Goal: Information Seeking & Learning: Learn about a topic

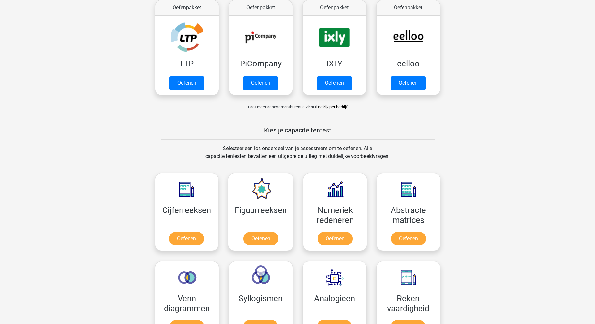
scroll to position [128, 0]
click at [202, 239] on link "Oefenen" at bounding box center [186, 239] width 37 height 14
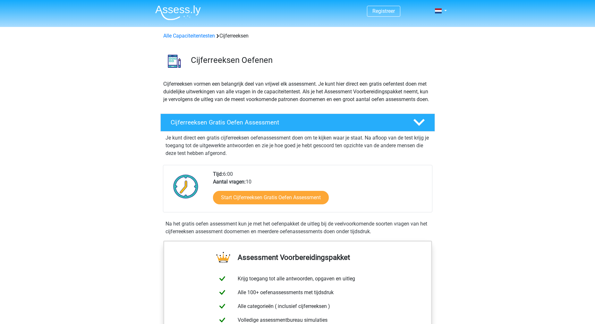
scroll to position [64, 0]
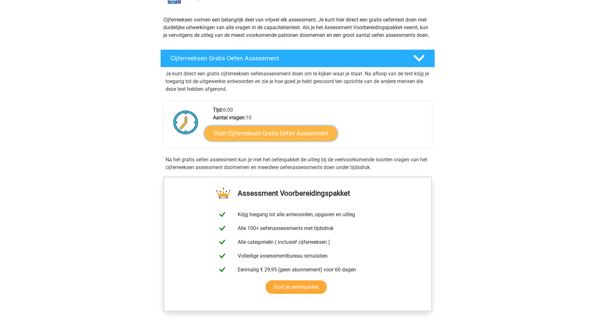
click at [284, 140] on link "Start Cijferreeksen Gratis Oefen Assessment" at bounding box center [270, 132] width 133 height 15
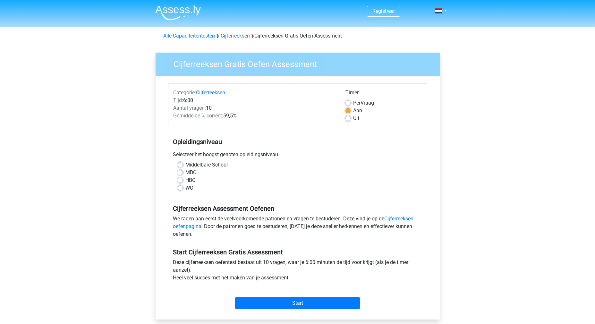
click at [183, 172] on div "MBO" at bounding box center [298, 173] width 240 height 8
click at [185, 172] on label "MBO" at bounding box center [190, 173] width 11 height 8
click at [181, 172] on input "MBO" at bounding box center [180, 172] width 5 height 6
radio input "true"
click at [301, 302] on input "Start" at bounding box center [297, 303] width 125 height 12
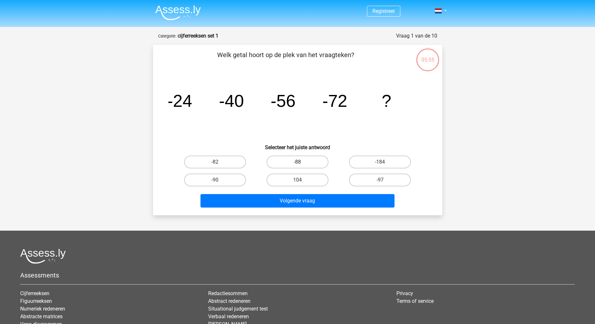
click at [306, 163] on label "-88" at bounding box center [297, 161] width 62 height 13
click at [301, 163] on input "-88" at bounding box center [299, 164] width 4 height 4
radio input "true"
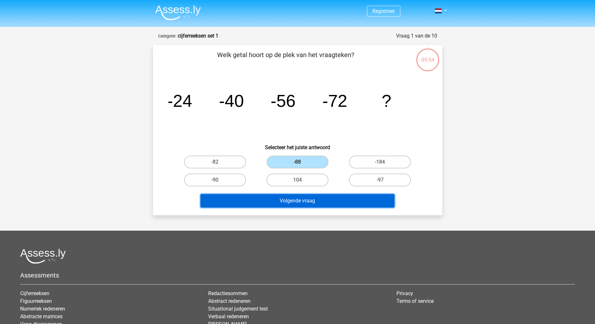
click at [301, 201] on button "Volgende vraag" at bounding box center [297, 200] width 194 height 13
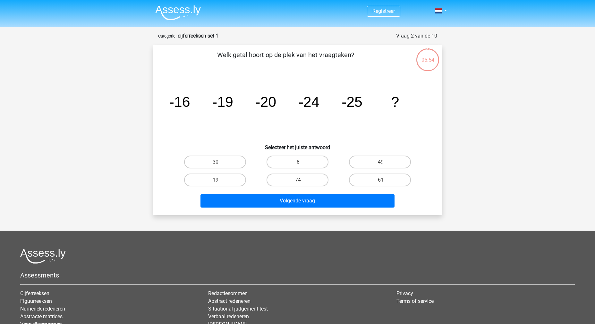
scroll to position [32, 0]
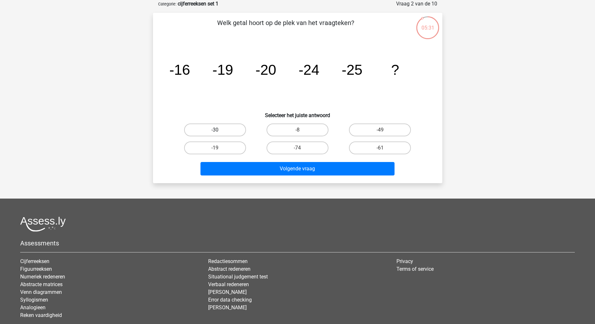
click at [226, 134] on label "-30" at bounding box center [215, 129] width 62 height 13
click at [219, 134] on input "-30" at bounding box center [217, 132] width 4 height 4
radio input "true"
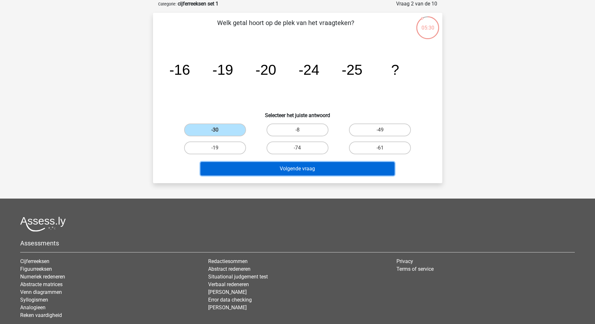
click at [290, 172] on button "Volgende vraag" at bounding box center [297, 168] width 194 height 13
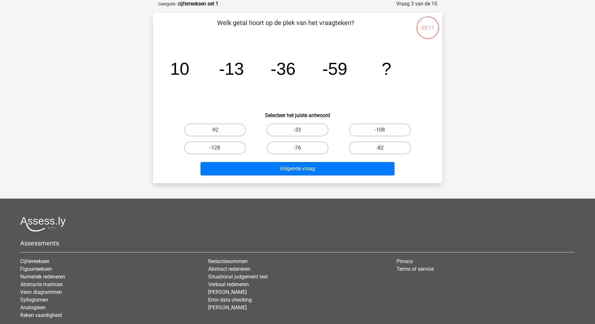
click at [379, 145] on label "-82" at bounding box center [380, 147] width 62 height 13
click at [380, 148] on input "-82" at bounding box center [382, 150] width 4 height 4
radio input "true"
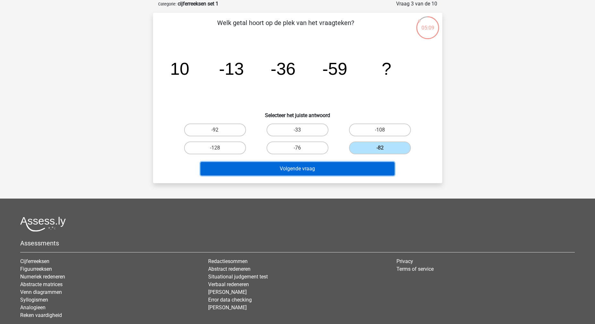
click at [318, 170] on button "Volgende vraag" at bounding box center [297, 168] width 194 height 13
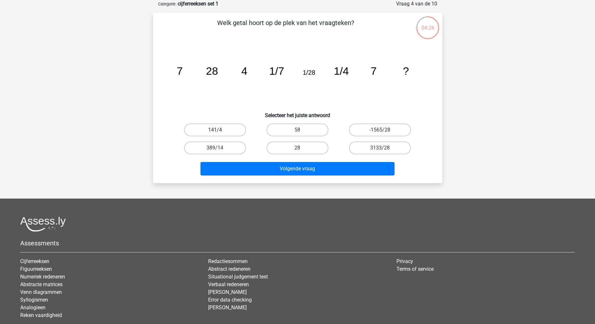
click at [205, 129] on label "141/4" at bounding box center [215, 129] width 62 height 13
click at [215, 130] on input "141/4" at bounding box center [217, 132] width 4 height 4
radio input "true"
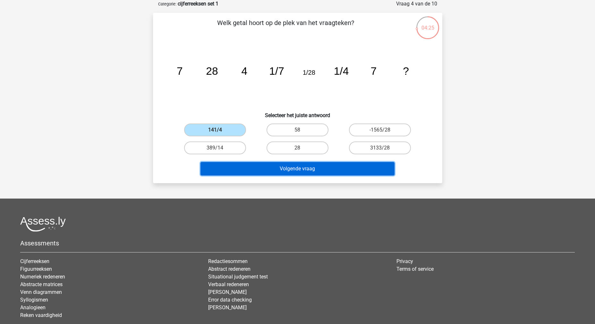
click at [279, 169] on button "Volgende vraag" at bounding box center [297, 168] width 194 height 13
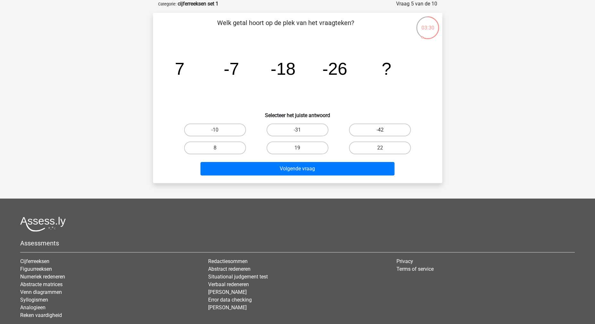
click at [377, 131] on label "-42" at bounding box center [380, 129] width 62 height 13
click at [380, 131] on input "-42" at bounding box center [382, 132] width 4 height 4
radio input "true"
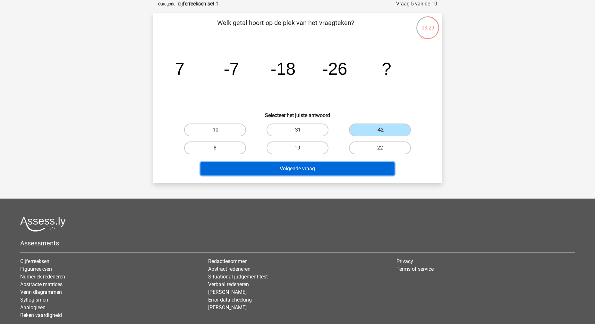
click at [340, 169] on button "Volgende vraag" at bounding box center [297, 168] width 194 height 13
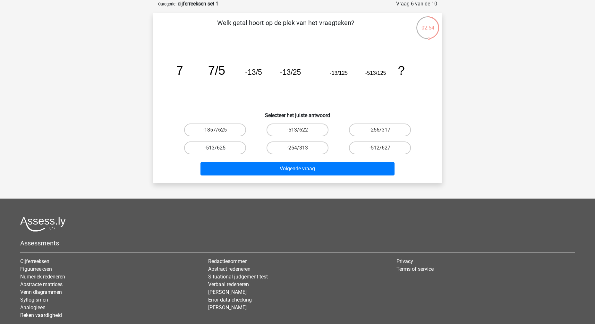
click at [225, 148] on label "-513/625" at bounding box center [215, 147] width 62 height 13
click at [219, 148] on input "-513/625" at bounding box center [217, 150] width 4 height 4
radio input "true"
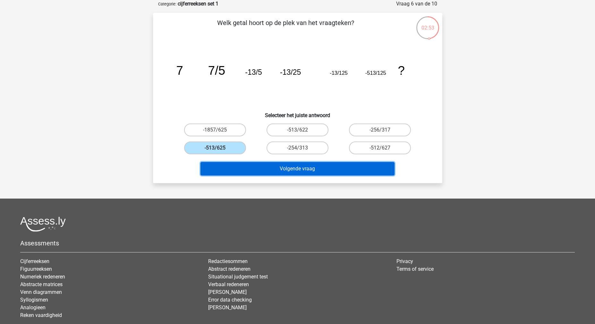
click at [295, 165] on button "Volgende vraag" at bounding box center [297, 168] width 194 height 13
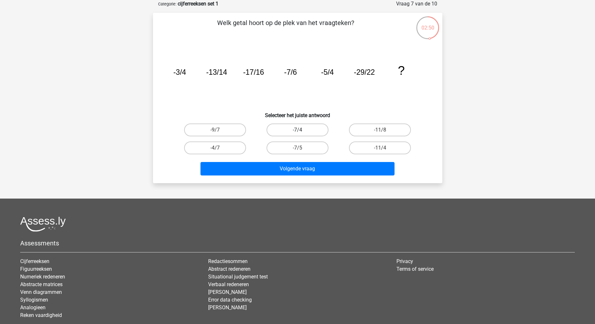
click at [295, 133] on label "-7/4" at bounding box center [297, 129] width 62 height 13
click at [297, 133] on input "-7/4" at bounding box center [299, 132] width 4 height 4
radio input "true"
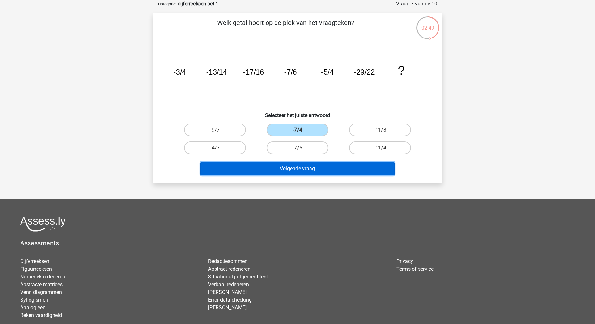
click at [297, 167] on button "Volgende vraag" at bounding box center [297, 168] width 194 height 13
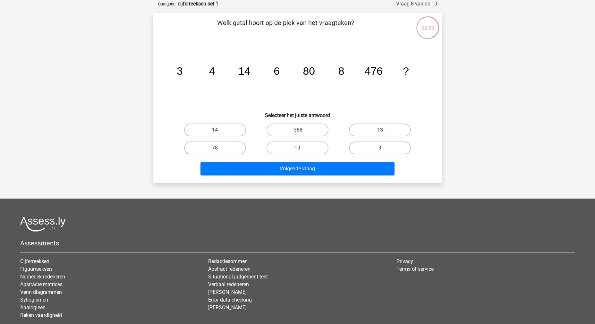
click at [315, 148] on label "10" at bounding box center [297, 147] width 62 height 13
click at [301, 148] on input "10" at bounding box center [299, 150] width 4 height 4
radio input "true"
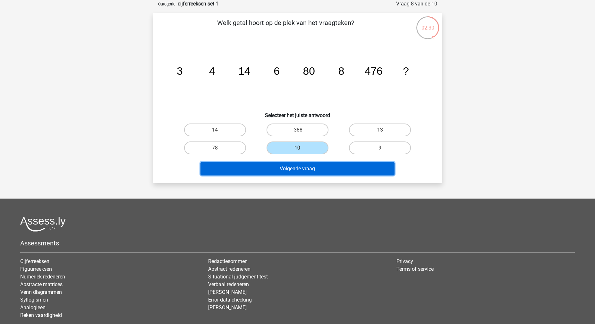
click at [322, 167] on button "Volgende vraag" at bounding box center [297, 168] width 194 height 13
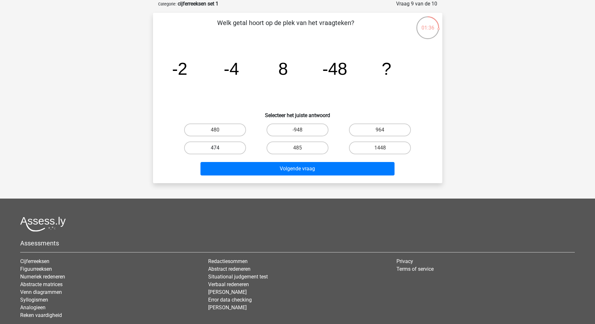
click at [212, 151] on label "474" at bounding box center [215, 147] width 62 height 13
click at [215, 151] on input "474" at bounding box center [217, 150] width 4 height 4
radio input "true"
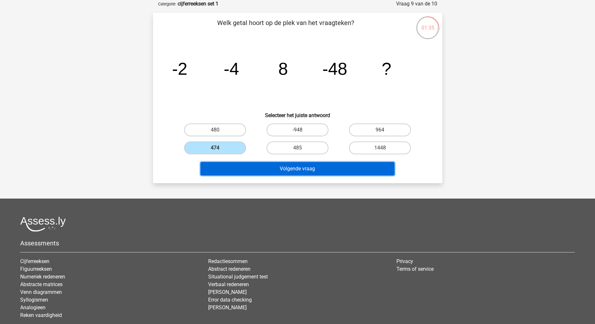
click at [281, 172] on button "Volgende vraag" at bounding box center [297, 168] width 194 height 13
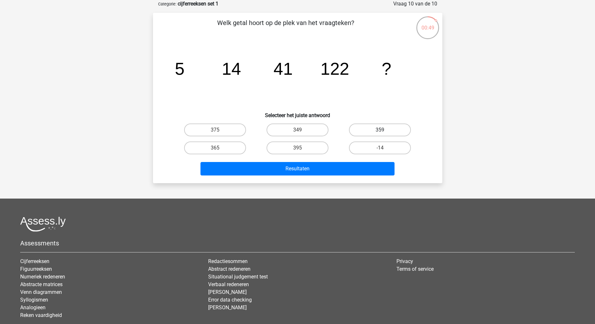
drag, startPoint x: 382, startPoint y: 131, endPoint x: 367, endPoint y: 135, distance: 16.0
click at [382, 131] on input "359" at bounding box center [382, 132] width 4 height 4
radio input "true"
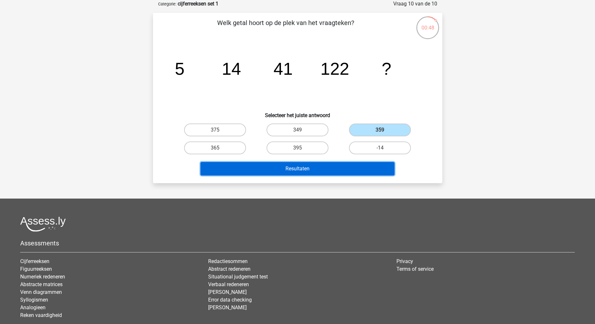
click at [303, 167] on button "Resultaten" at bounding box center [297, 168] width 194 height 13
